Goal: Task Accomplishment & Management: Manage account settings

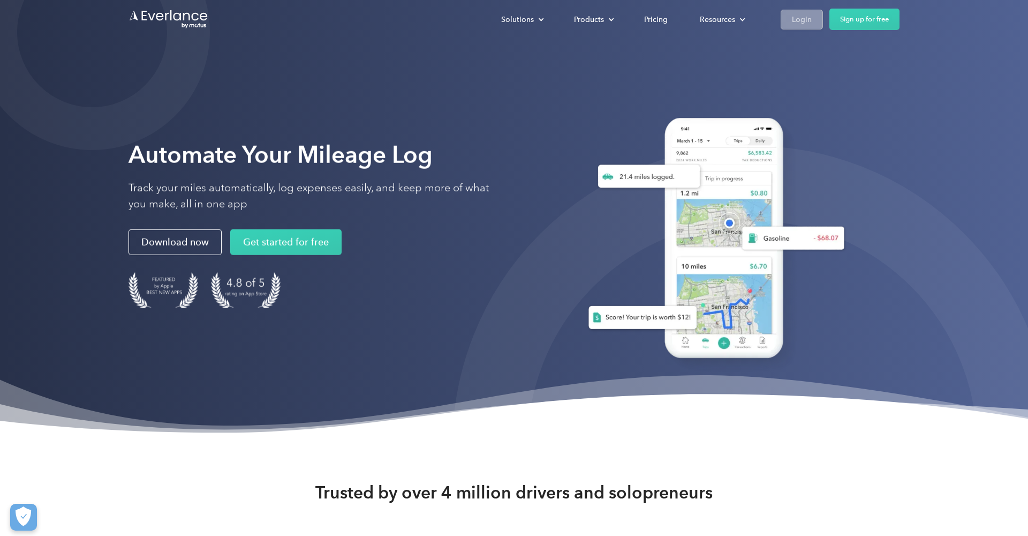
click at [800, 25] on div "Login" at bounding box center [802, 19] width 20 height 13
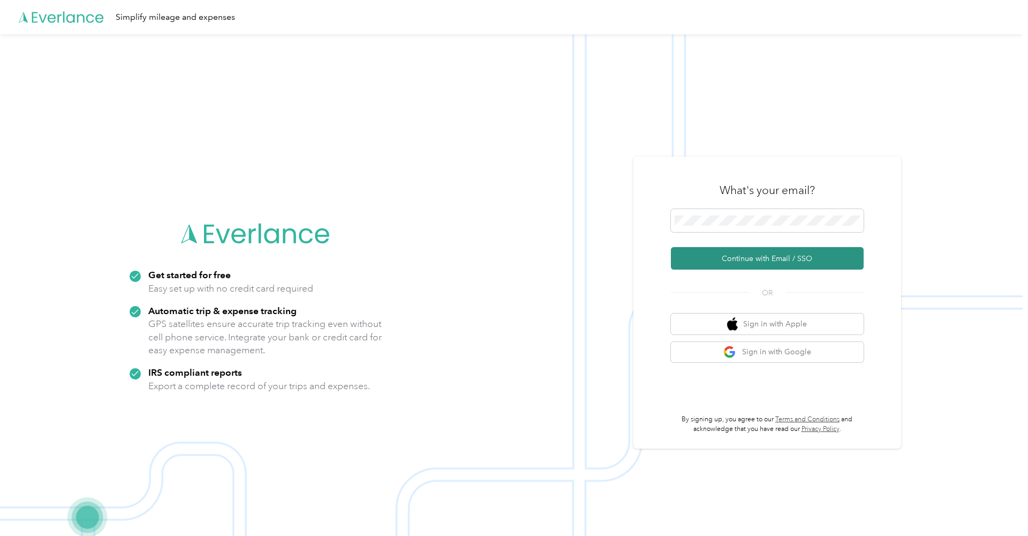
click at [713, 259] on button "Continue with Email / SSO" at bounding box center [767, 258] width 193 height 22
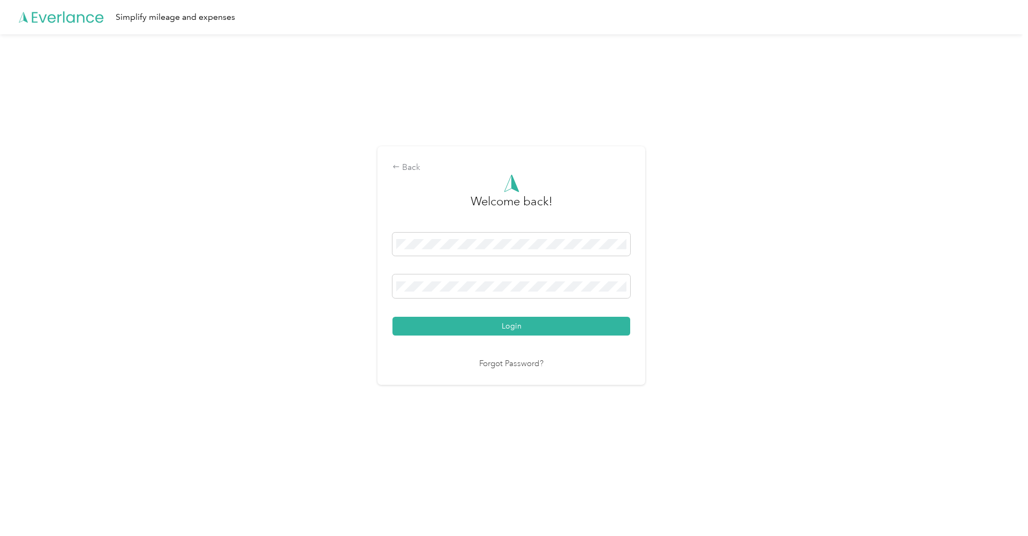
click at [514, 326] on button "Login" at bounding box center [512, 326] width 238 height 19
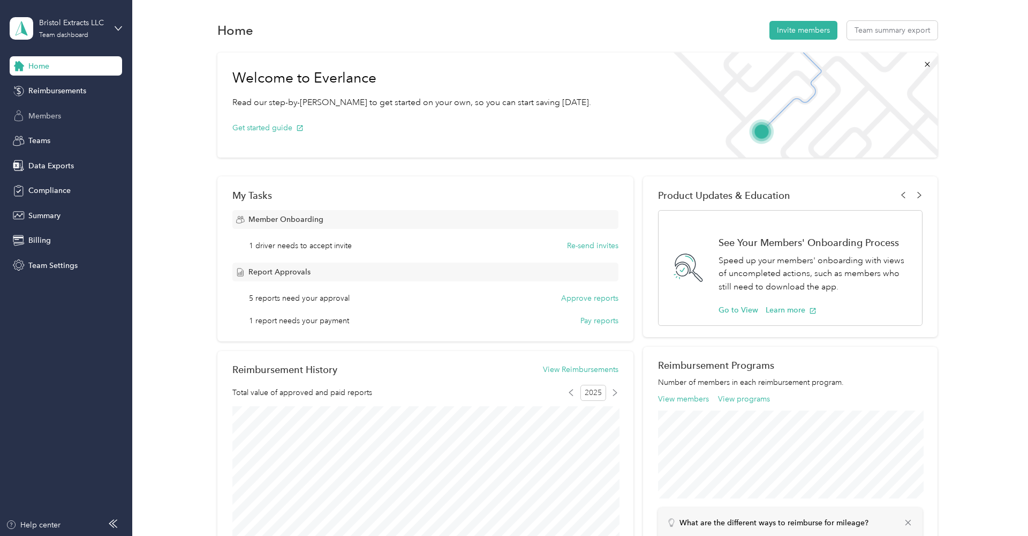
click at [45, 118] on span "Members" at bounding box center [44, 115] width 33 height 11
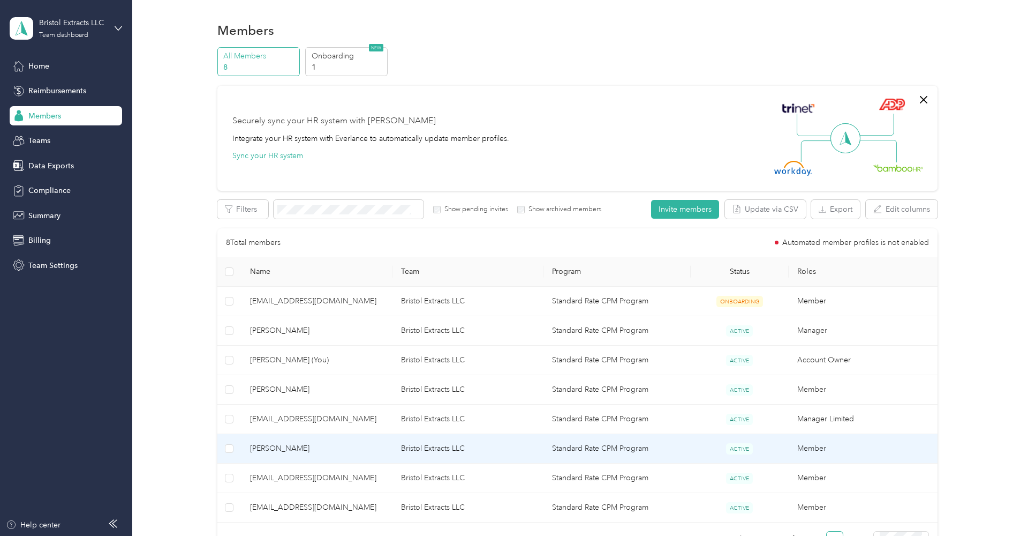
click at [270, 446] on span "[PERSON_NAME]" at bounding box center [317, 448] width 134 height 12
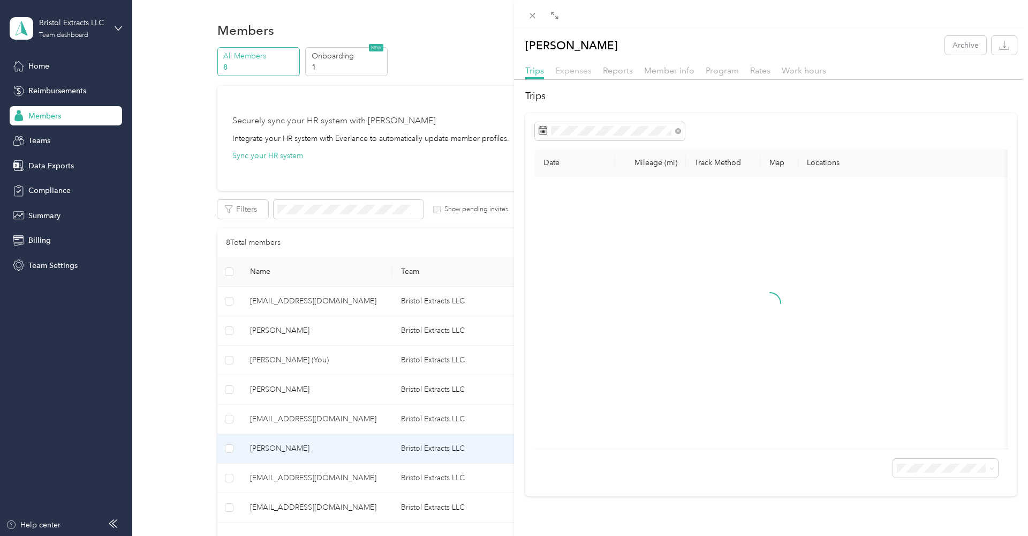
click at [581, 72] on span "Expenses" at bounding box center [573, 70] width 36 height 10
